Goal: Navigation & Orientation: Find specific page/section

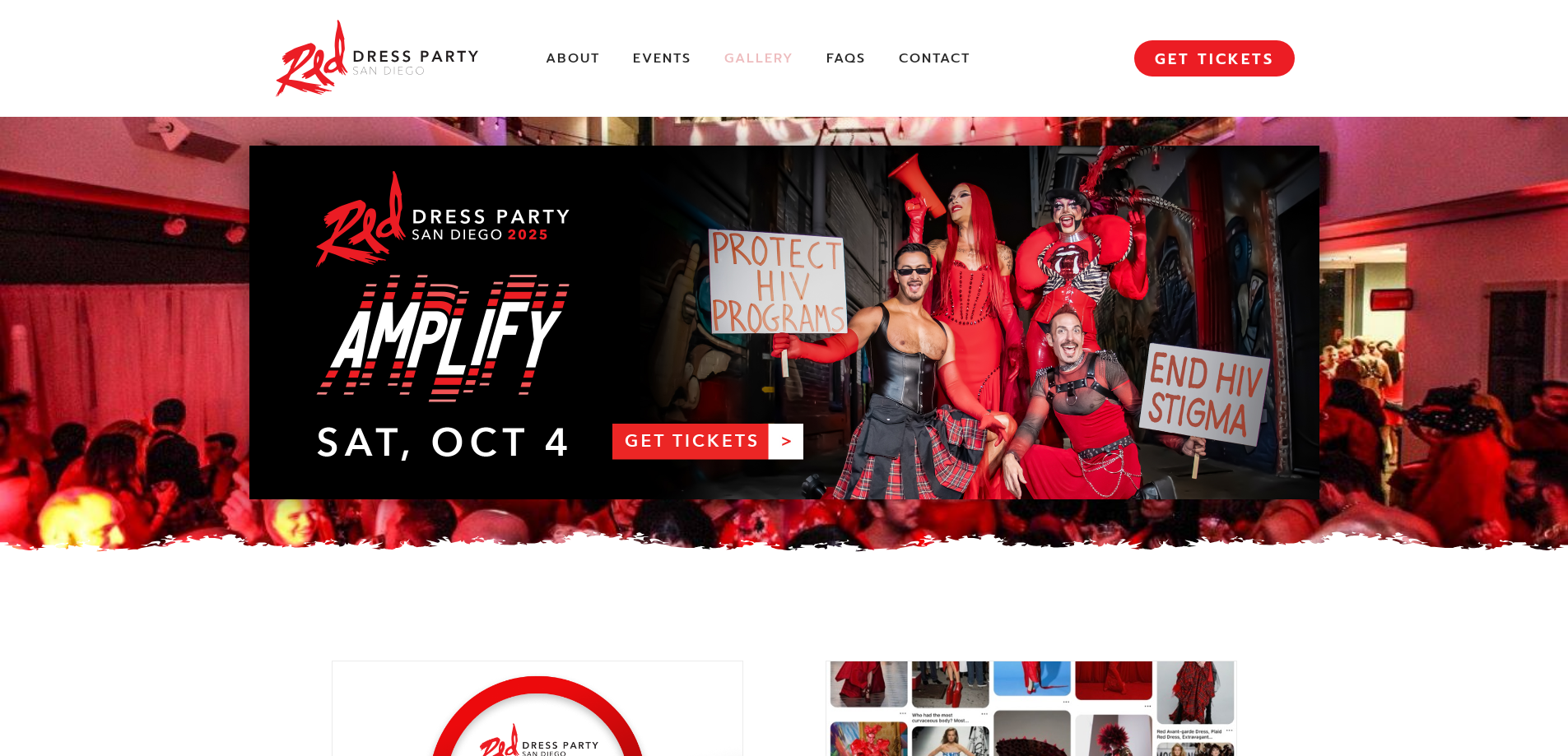
click at [752, 55] on link "Gallery" at bounding box center [759, 58] width 69 height 18
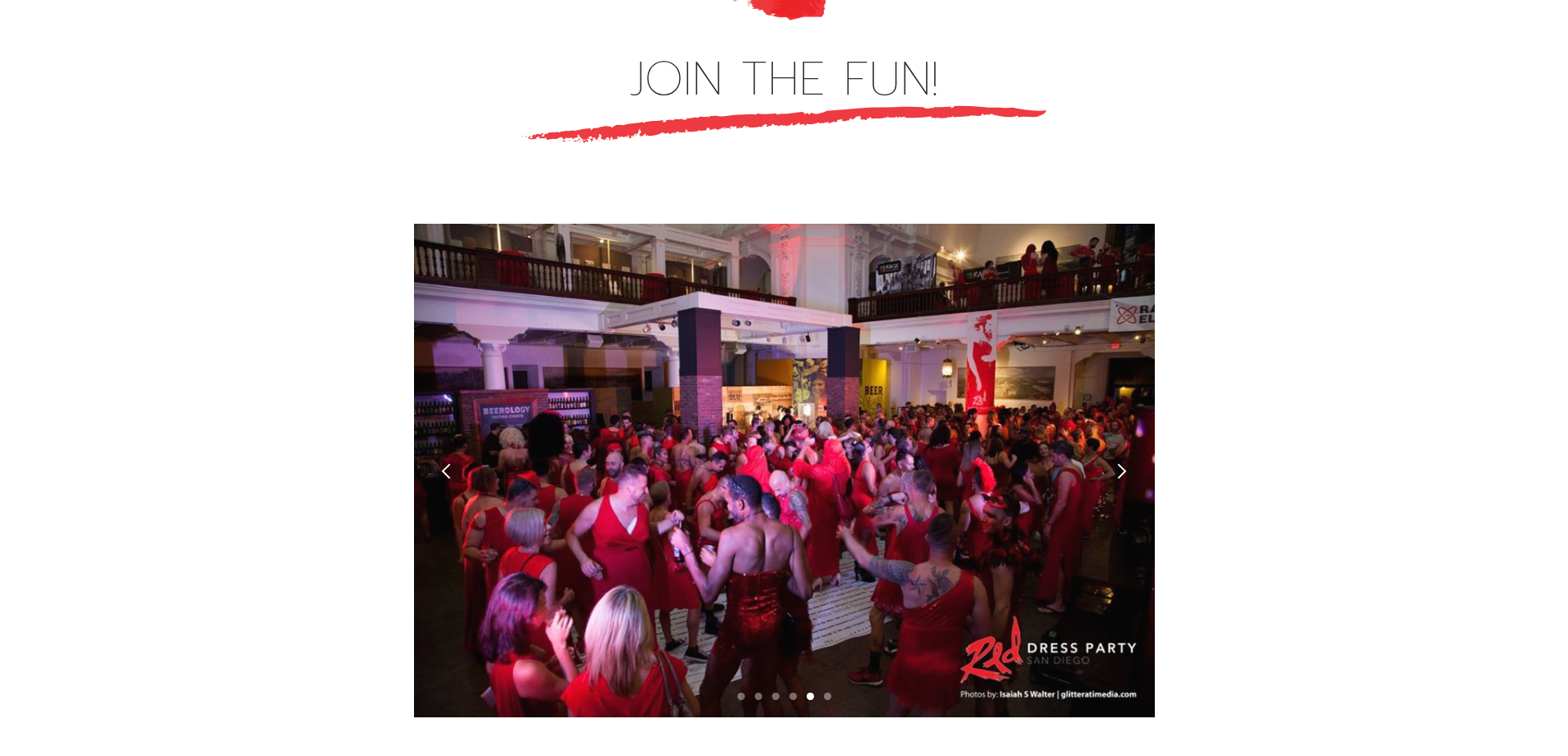
scroll to position [4621, 0]
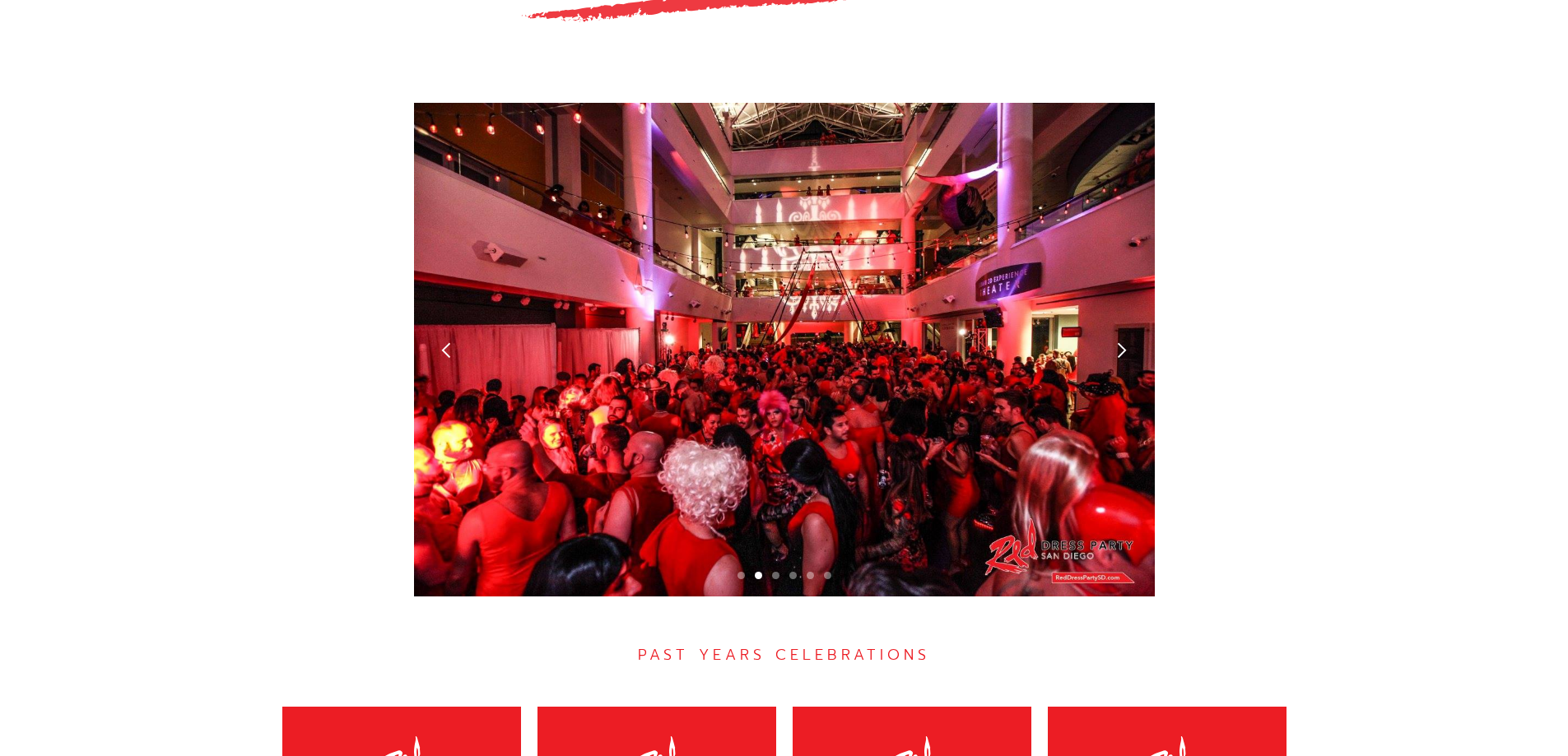
click at [1123, 342] on div "next slide" at bounding box center [1120, 350] width 18 height 18
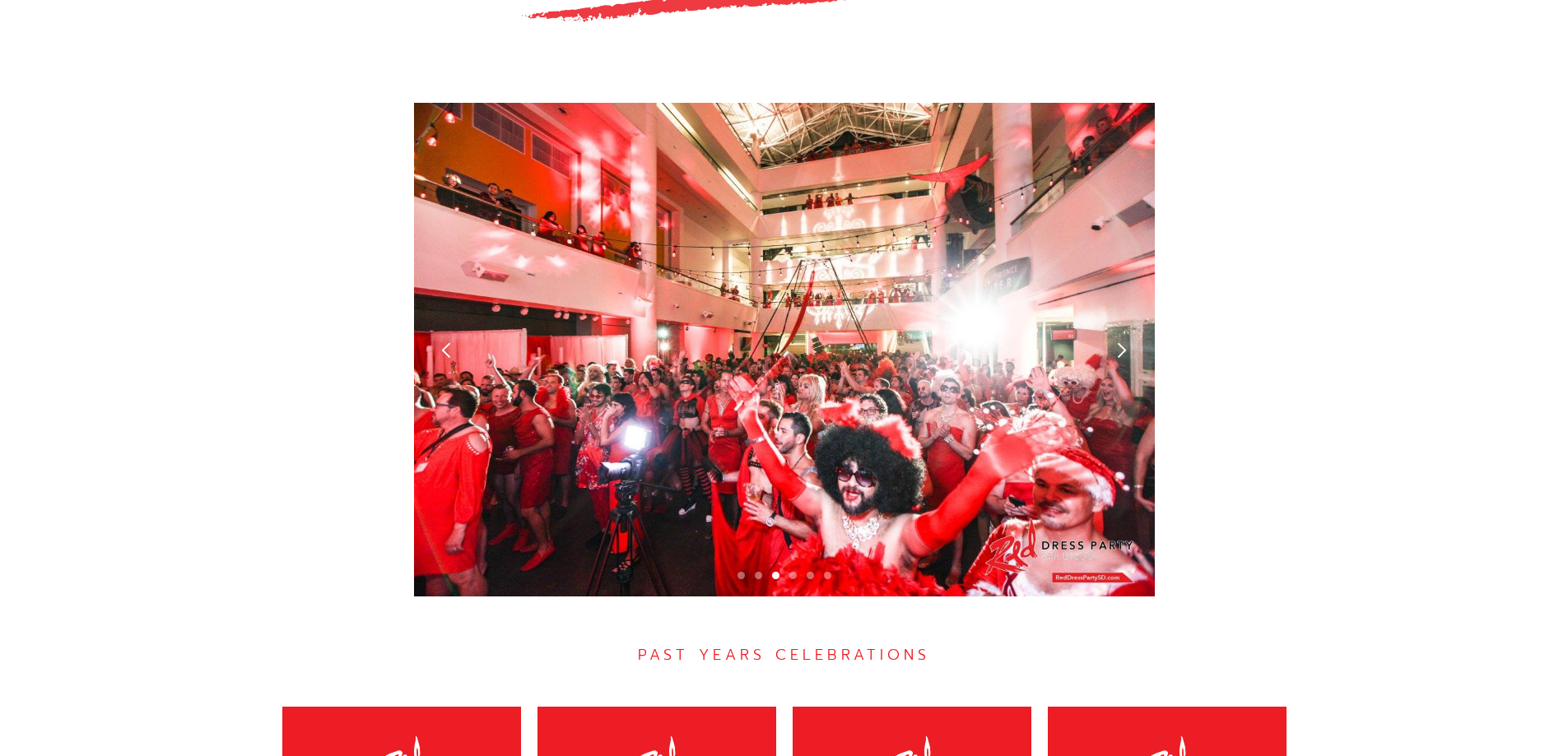
click at [1124, 342] on div "next slide" at bounding box center [1120, 350] width 18 height 18
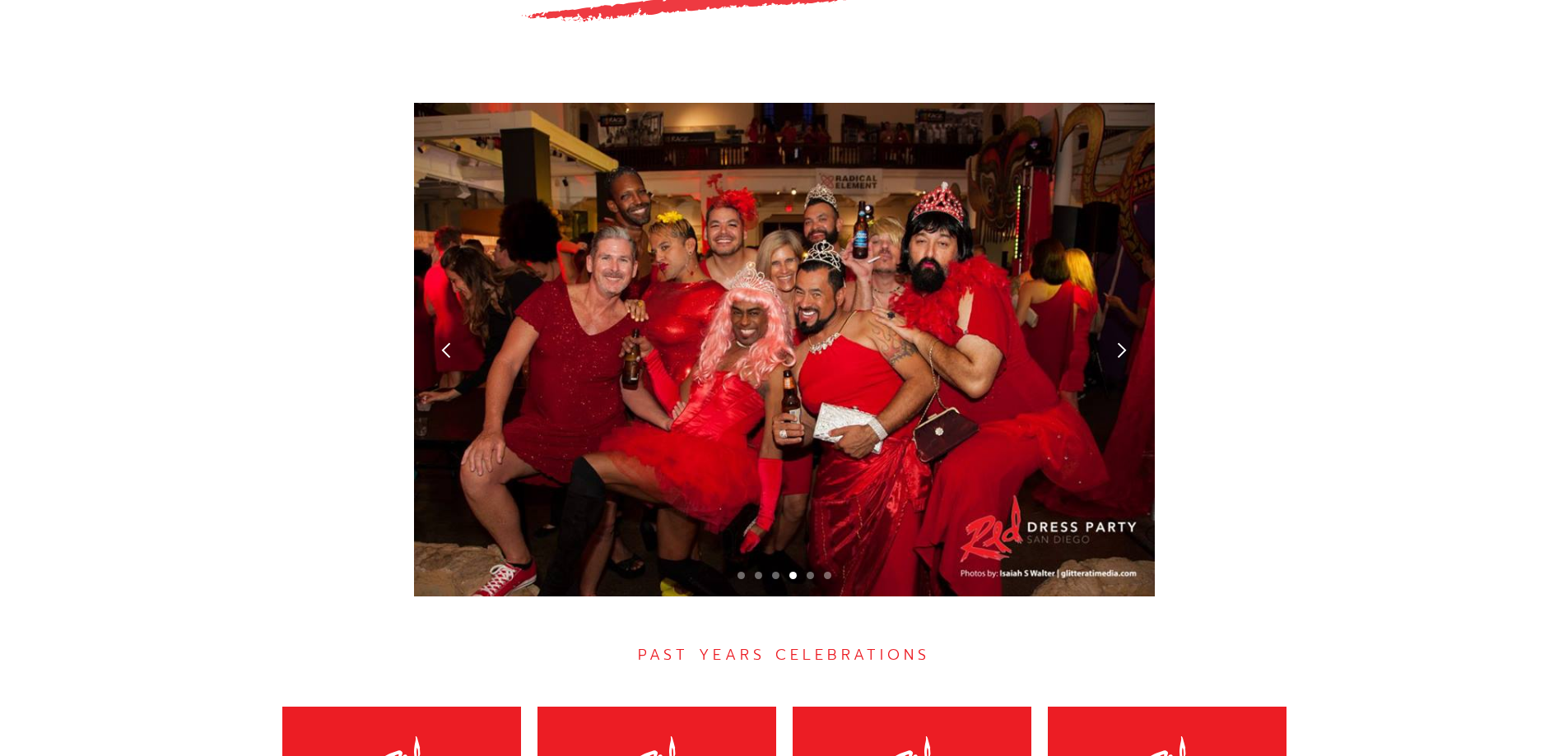
click at [1124, 342] on div "next slide" at bounding box center [1120, 350] width 18 height 18
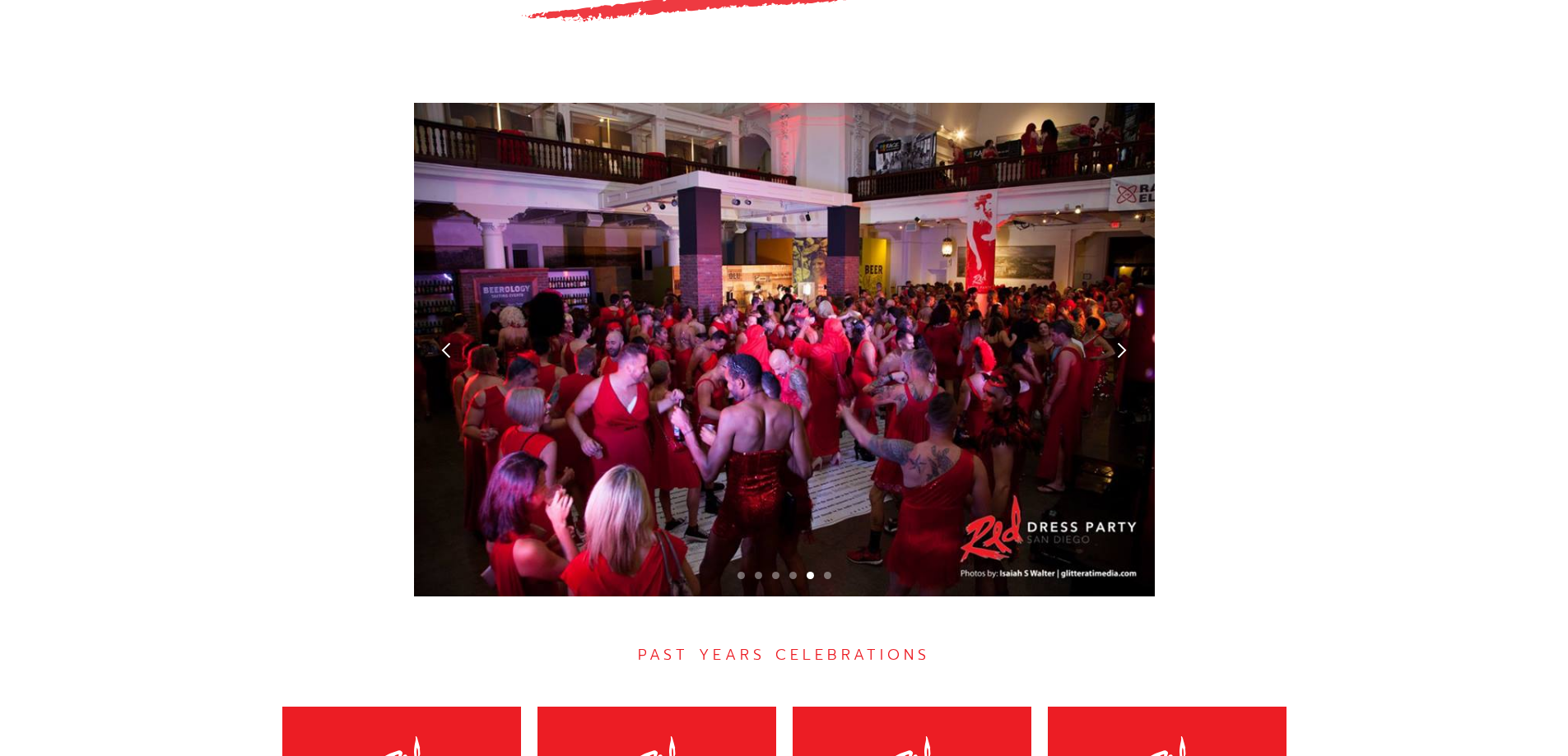
click at [1124, 342] on div "next slide" at bounding box center [1120, 350] width 18 height 18
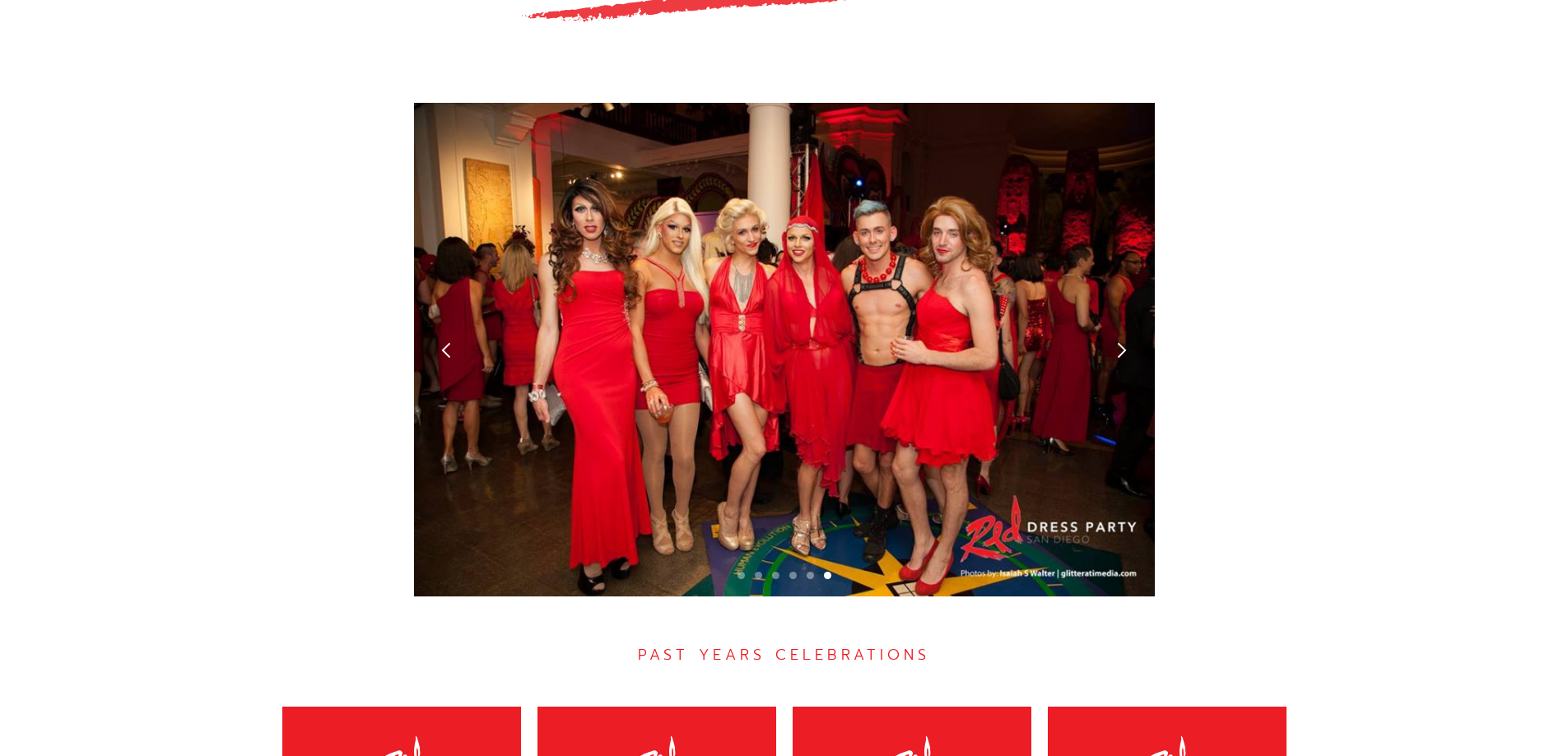
click at [1124, 342] on div "next slide" at bounding box center [1120, 350] width 18 height 18
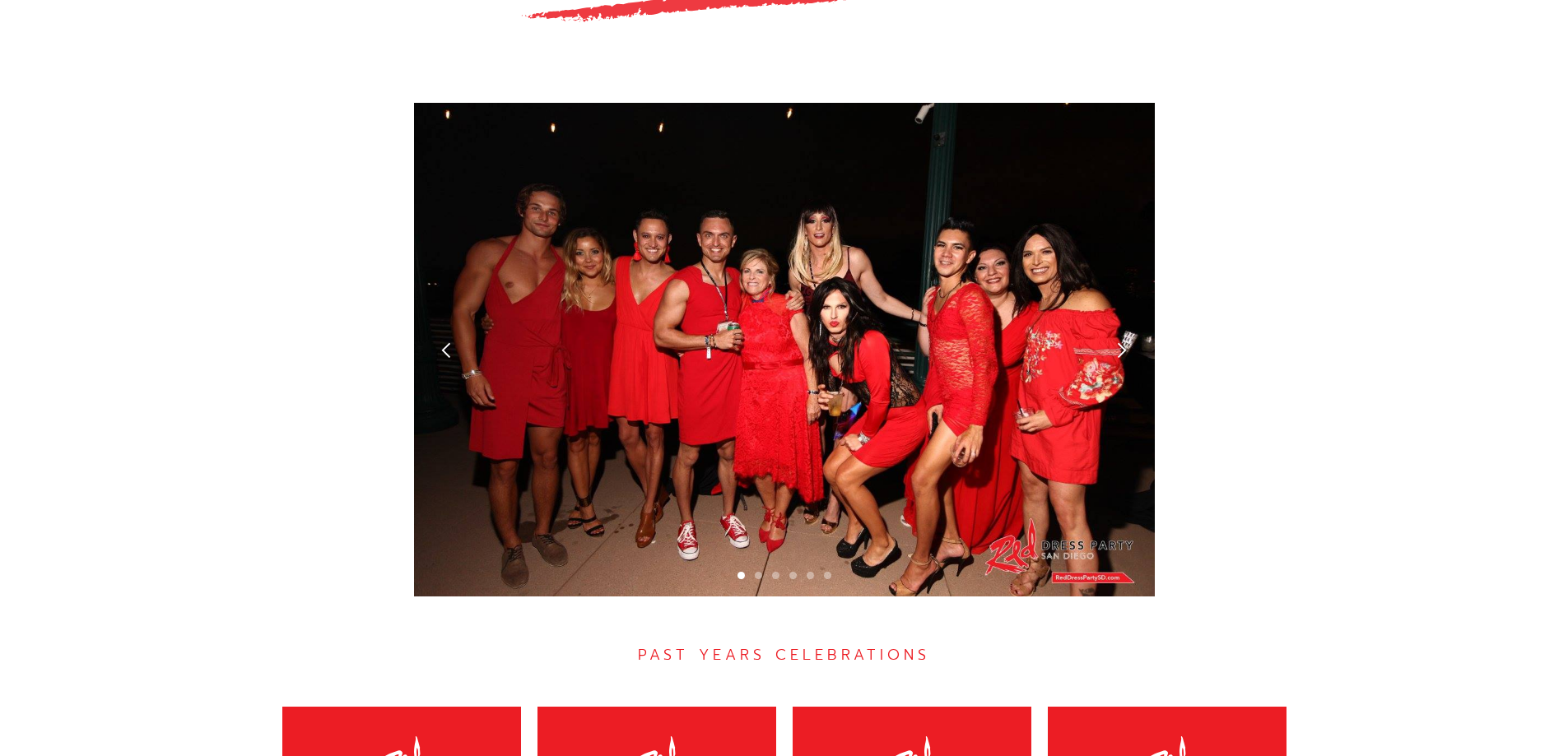
scroll to position [5032, 0]
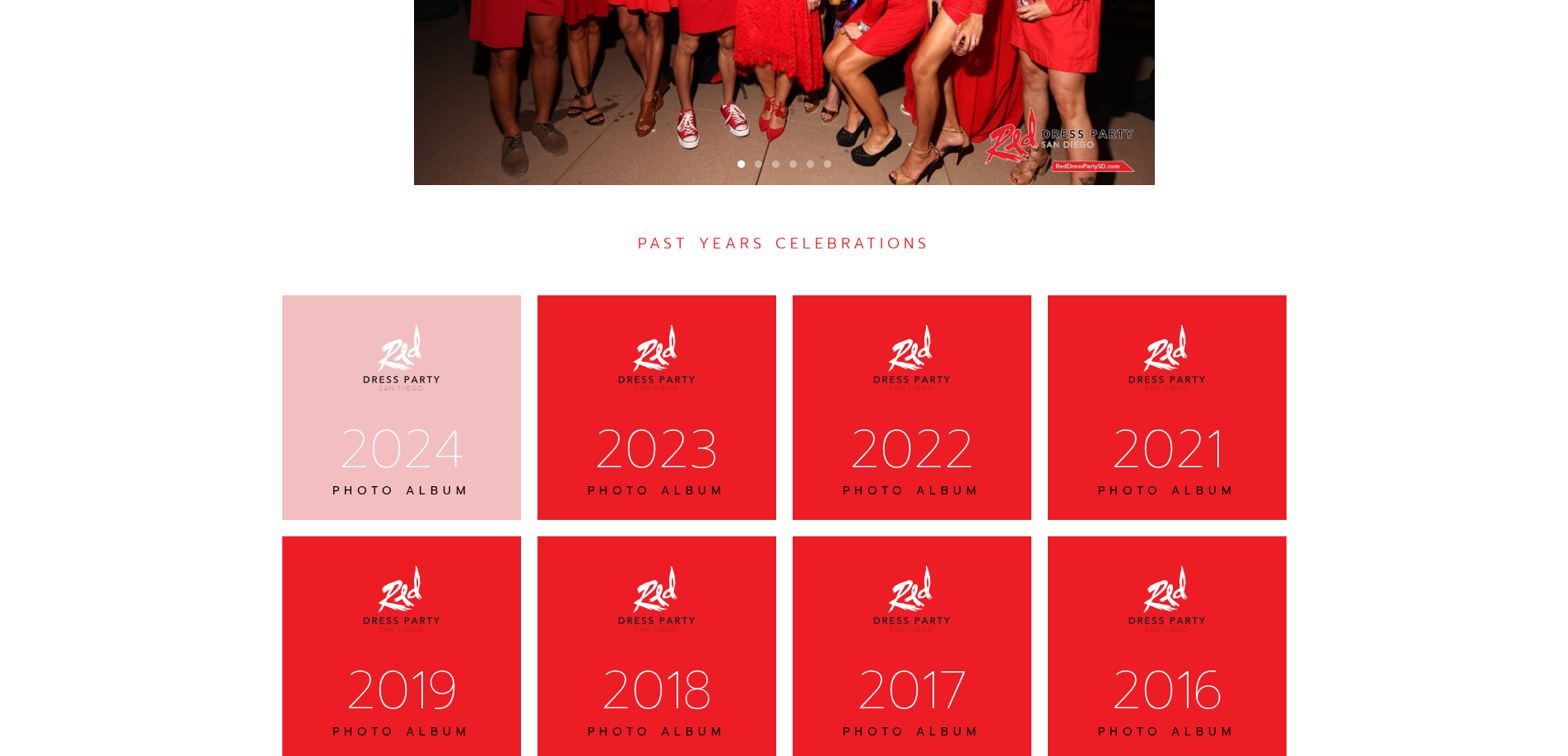
click at [449, 415] on div "2024" at bounding box center [401, 450] width 196 height 68
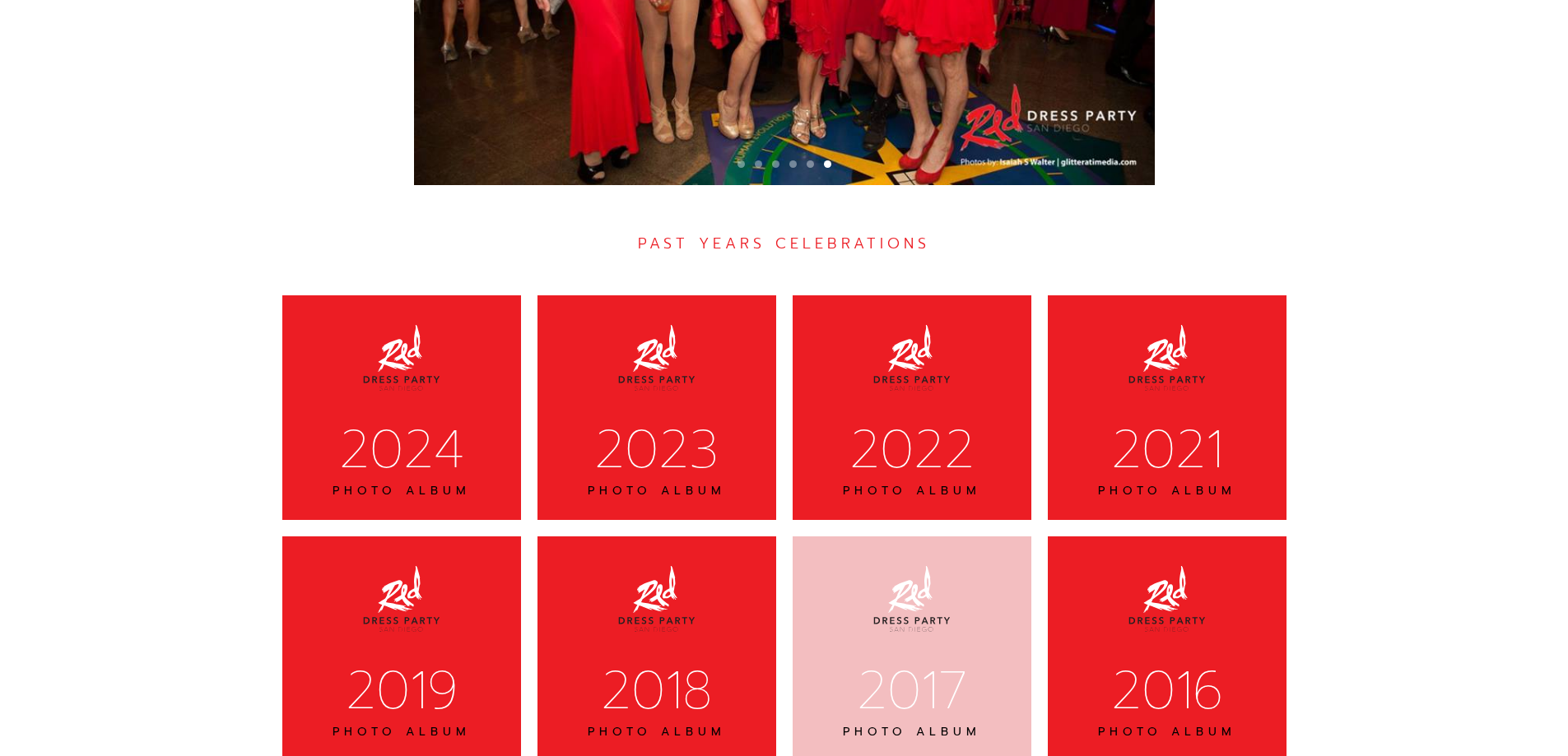
click at [884, 657] on div "2017" at bounding box center [912, 691] width 196 height 68
